Goal: Task Accomplishment & Management: Use online tool/utility

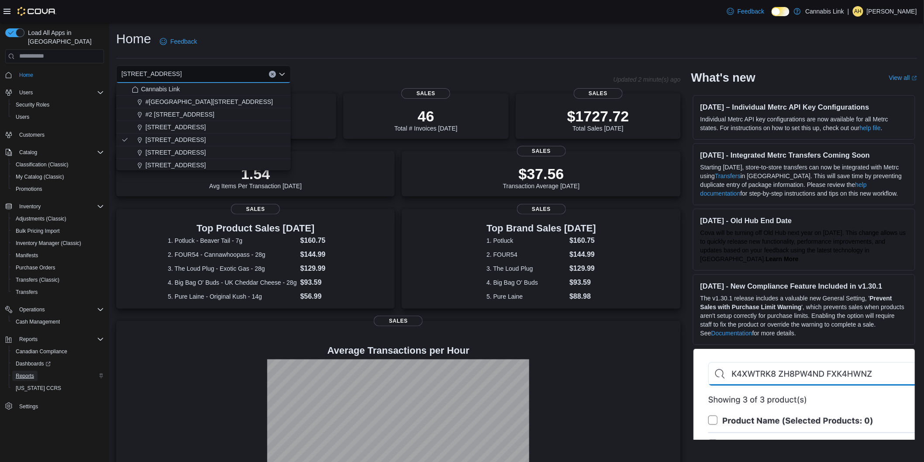
click at [28, 372] on span "Reports" at bounding box center [25, 375] width 18 height 7
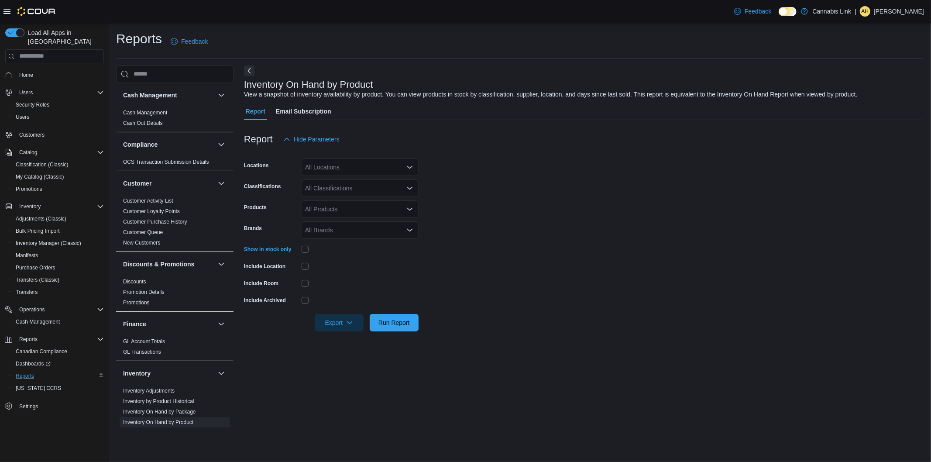
click at [320, 171] on div "All Locations" at bounding box center [360, 166] width 117 height 17
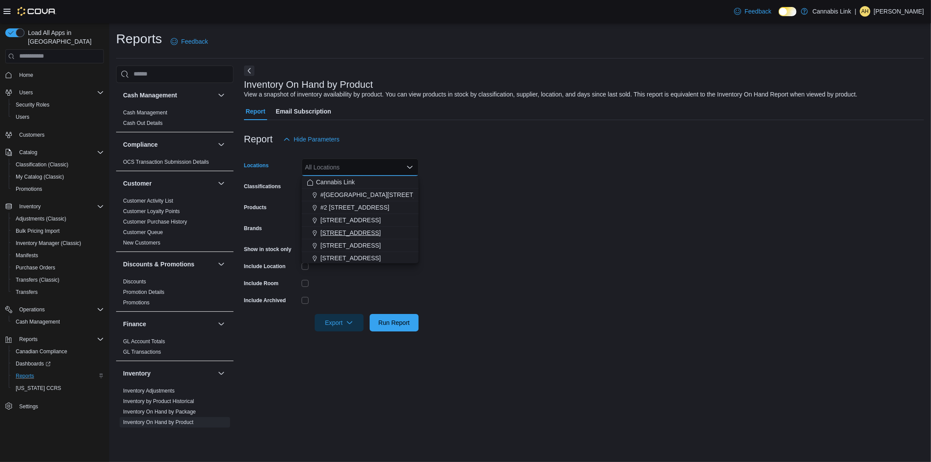
click at [338, 236] on span "[STREET_ADDRESS]" at bounding box center [350, 232] width 60 height 9
click at [483, 213] on form "Locations [STREET_ADDRESS] Selected. [STREET_ADDRESS] Press Backspace to delete…" at bounding box center [584, 239] width 680 height 183
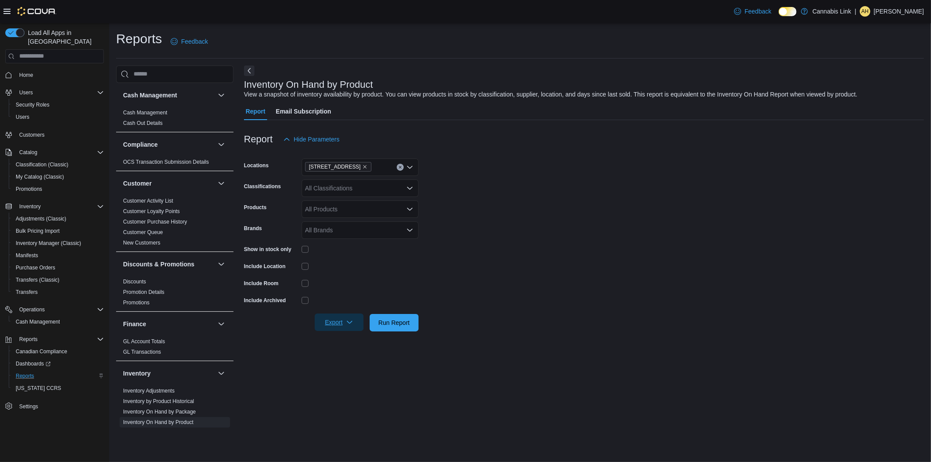
click at [339, 324] on span "Export" at bounding box center [339, 321] width 38 height 17
click at [338, 342] on span "Export to Excel" at bounding box center [340, 340] width 39 height 7
